Goal: Find contact information: Obtain details needed to contact an individual or organization

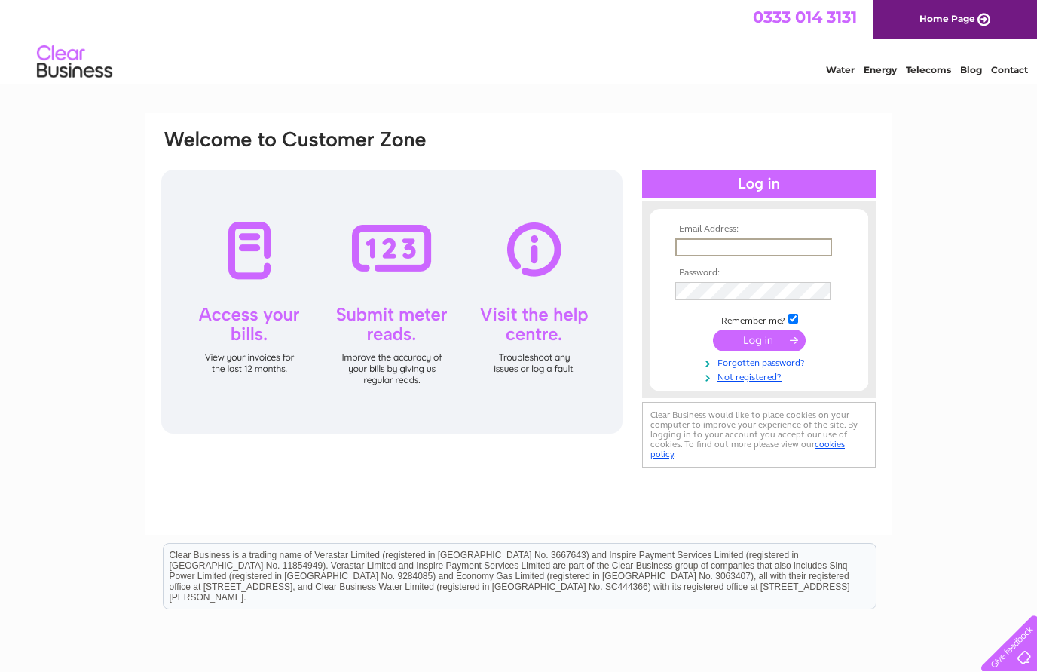
type input "Markbsb@btinternet.com"
click at [759, 341] on input "submit" at bounding box center [759, 339] width 93 height 21
click at [776, 341] on input "submit" at bounding box center [759, 338] width 93 height 21
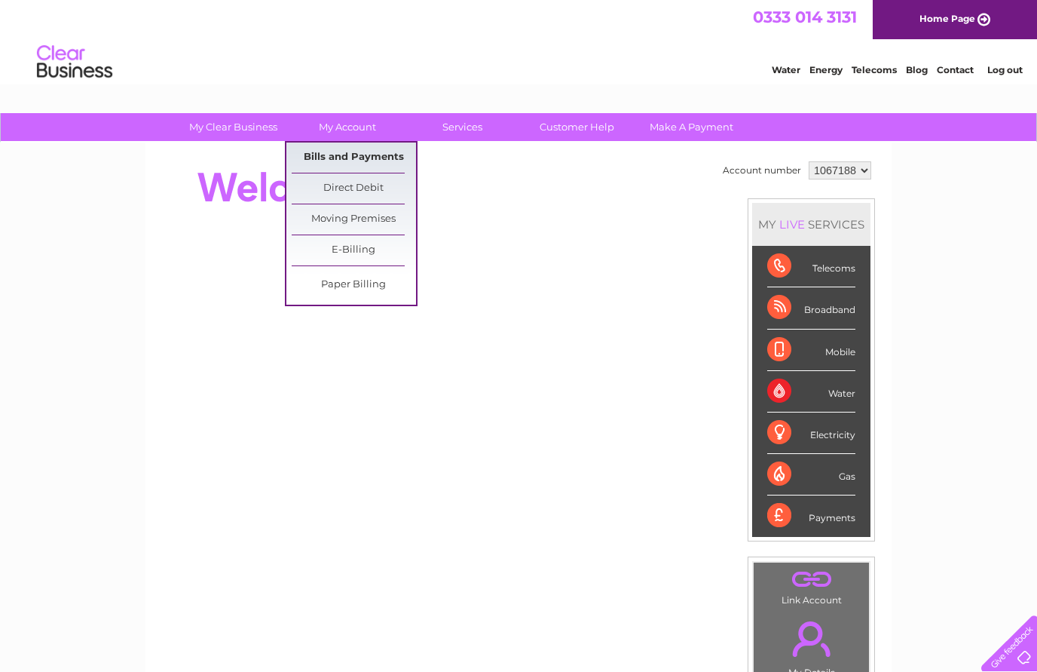
click at [410, 144] on link "Bills and Payments" at bounding box center [354, 157] width 124 height 30
click at [378, 155] on link "Bills and Payments" at bounding box center [354, 157] width 124 height 30
click at [349, 127] on link "My Account" at bounding box center [348, 127] width 124 height 28
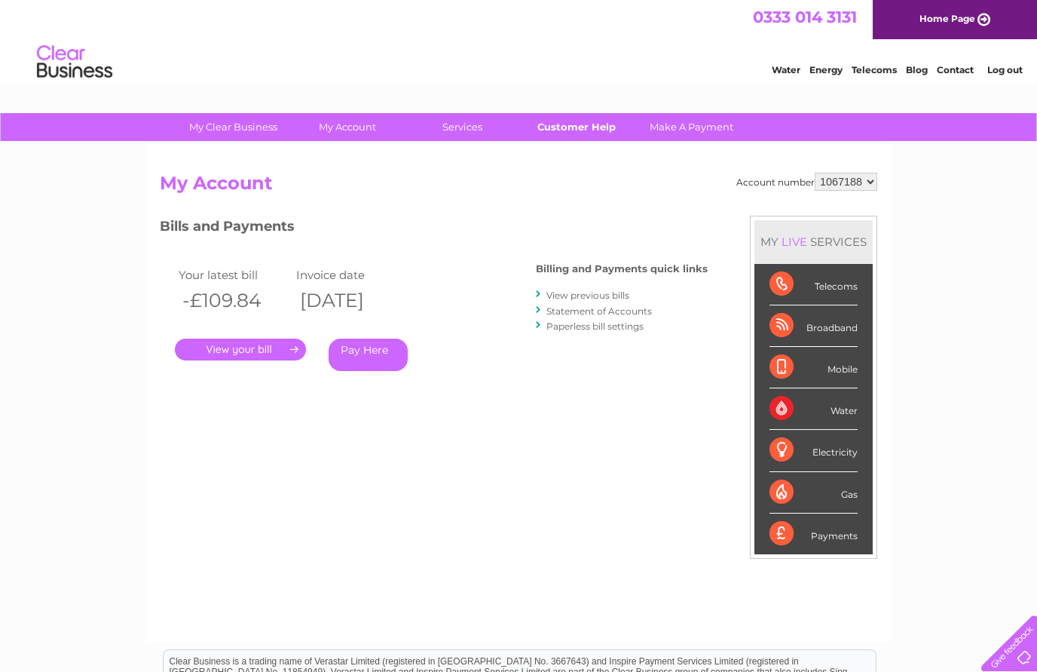
click at [582, 131] on link "Customer Help" at bounding box center [577, 127] width 124 height 28
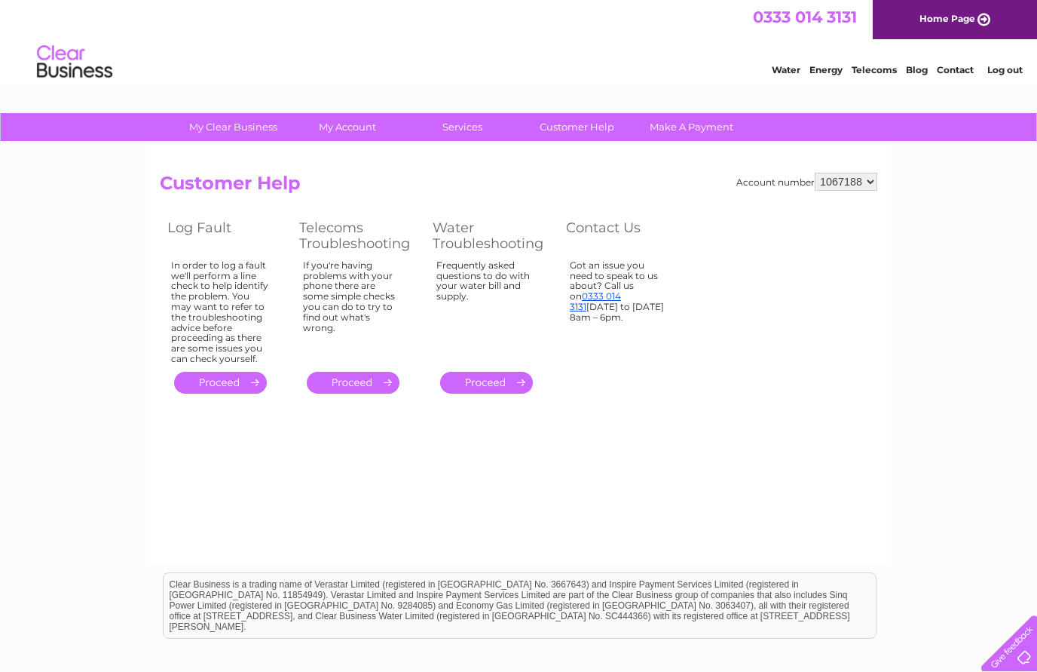
click at [957, 72] on link "Contact" at bounding box center [955, 69] width 37 height 11
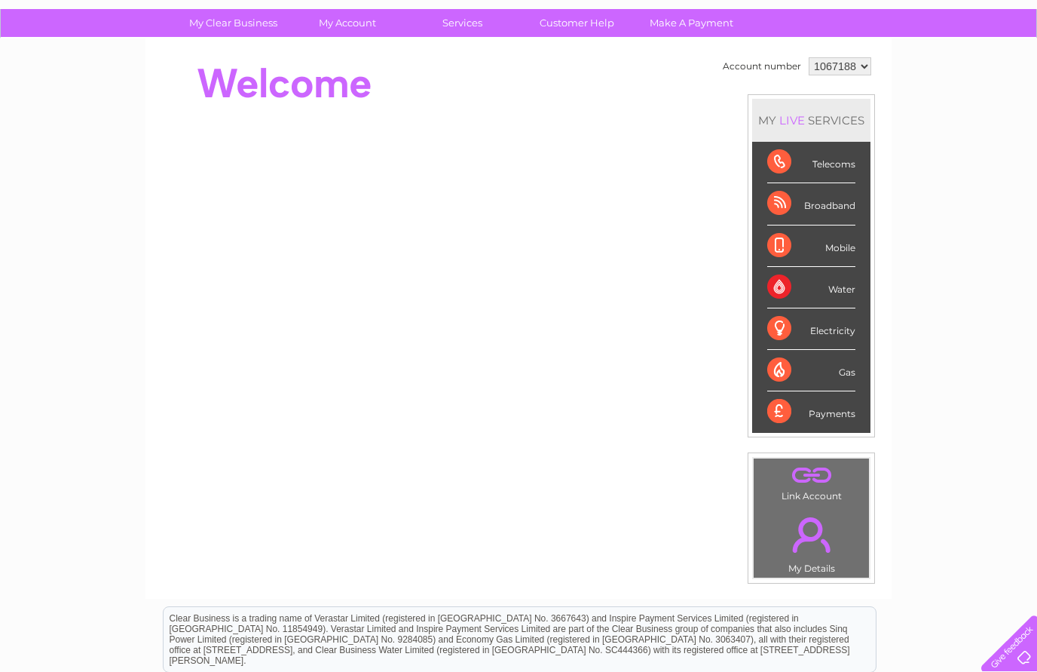
scroll to position [103, 0]
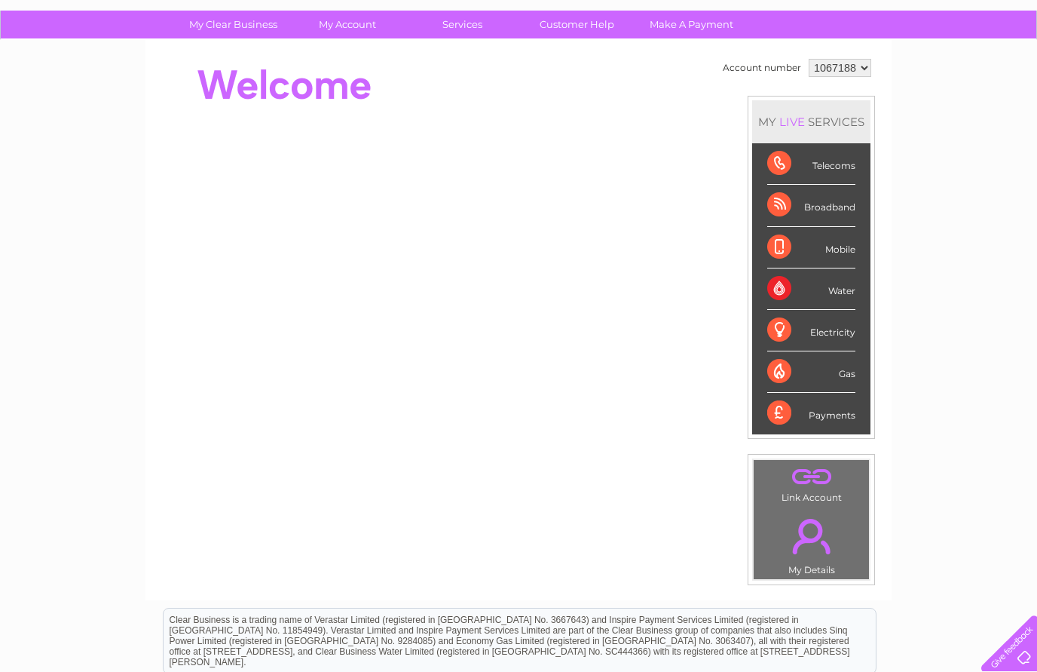
click at [837, 286] on div "Water" at bounding box center [811, 288] width 88 height 41
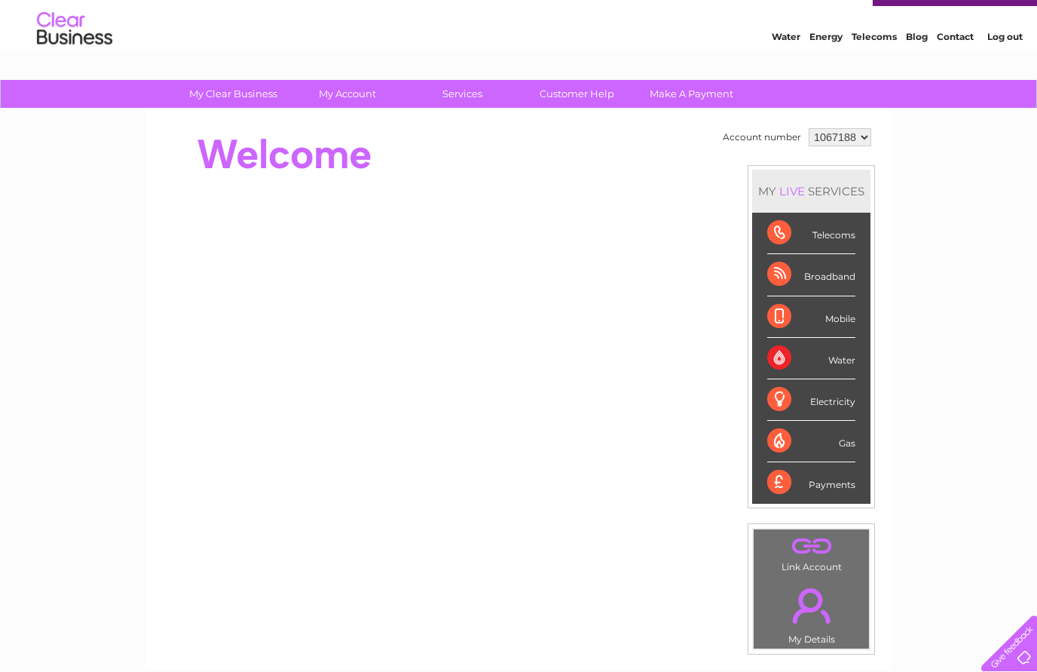
scroll to position [26, 0]
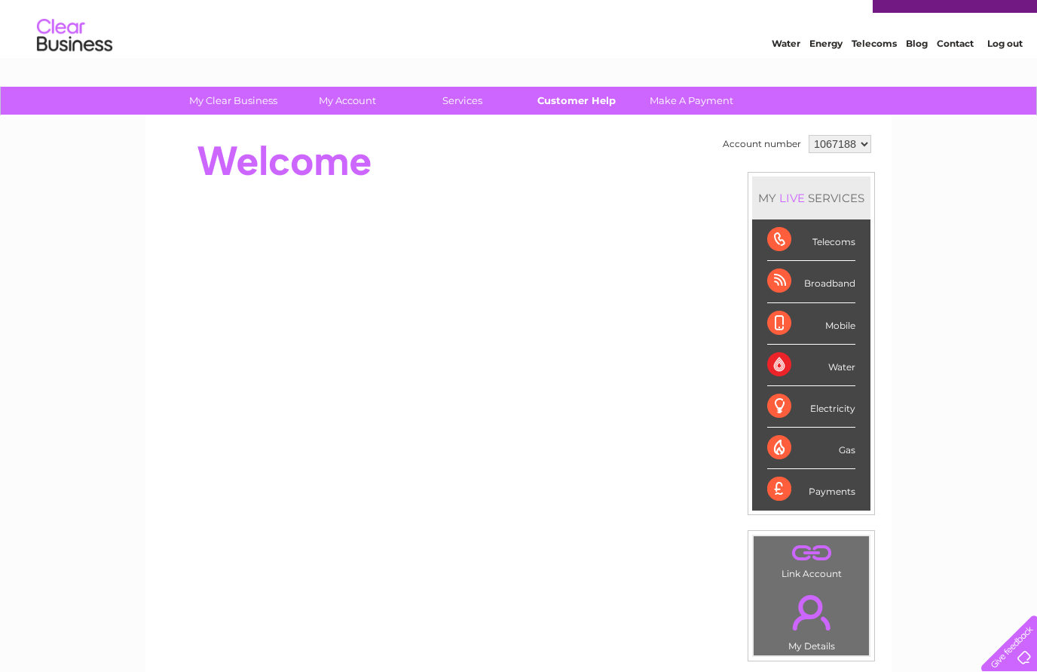
click at [580, 109] on link "Customer Help" at bounding box center [577, 101] width 124 height 28
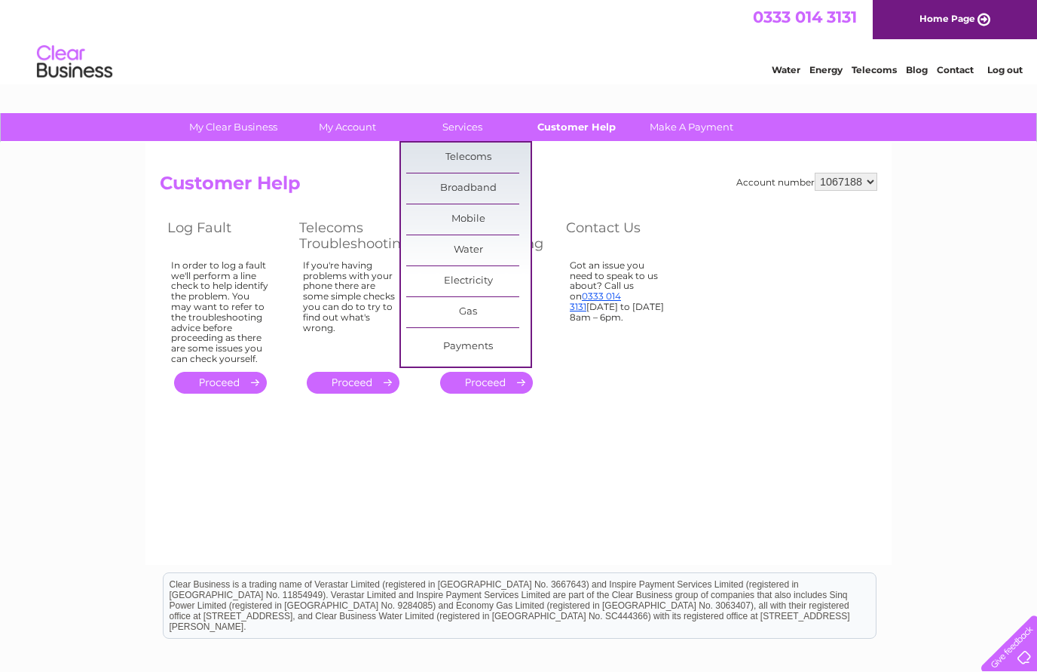
click at [593, 127] on link "Customer Help" at bounding box center [577, 127] width 124 height 28
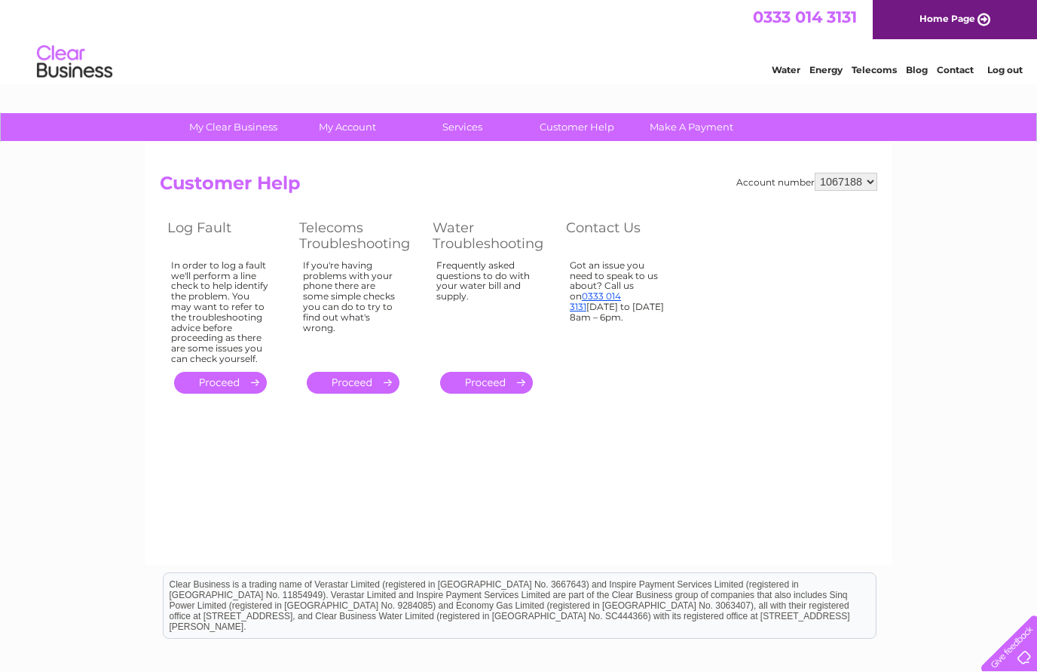
click at [952, 72] on link "Contact" at bounding box center [955, 69] width 37 height 11
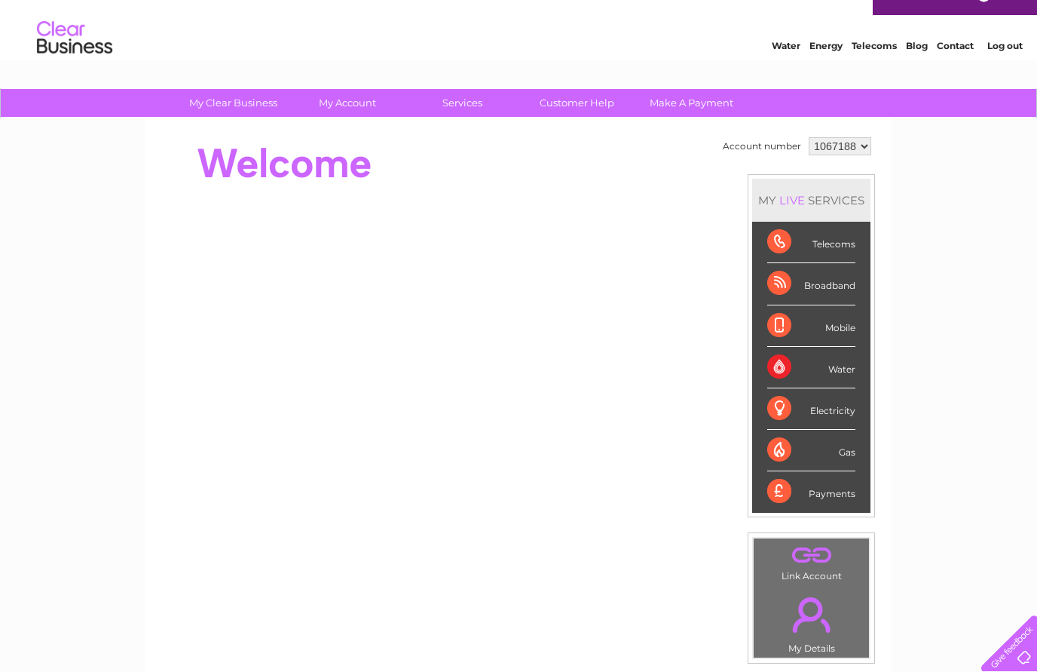
scroll to position [19, 0]
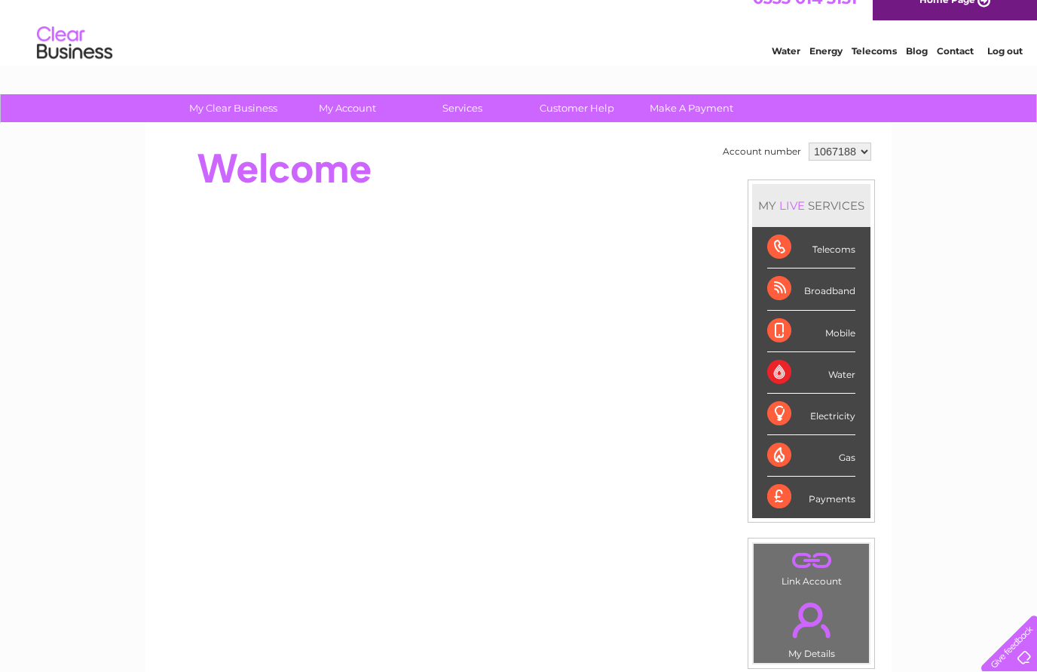
click at [956, 42] on li "Contact" at bounding box center [955, 48] width 37 height 15
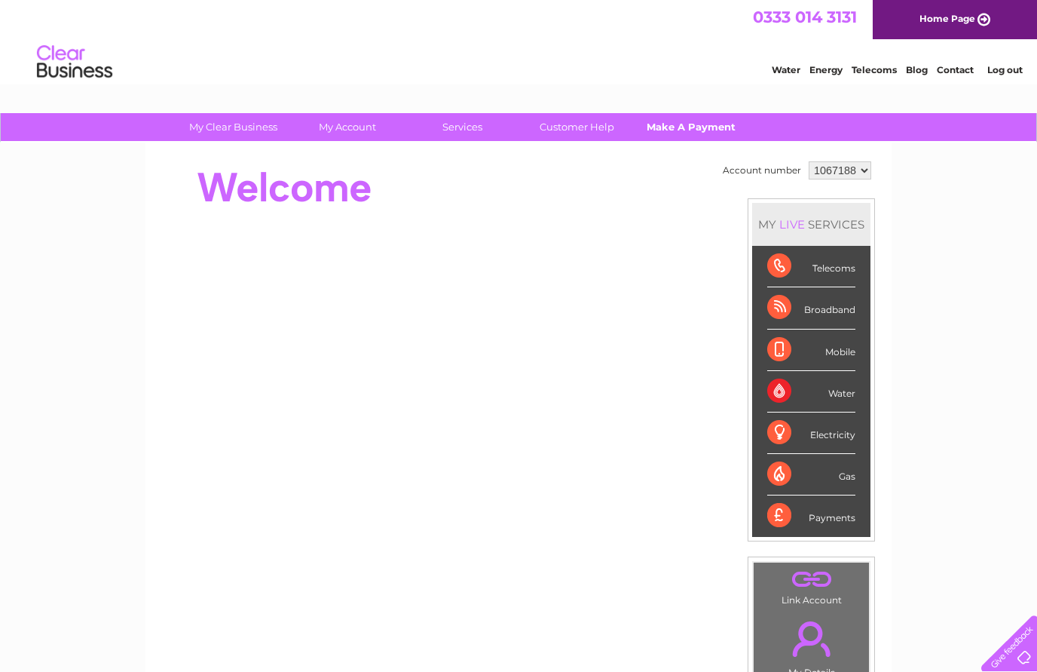
click at [684, 117] on link "Make A Payment" at bounding box center [691, 127] width 124 height 28
